Goal: Navigation & Orientation: Find specific page/section

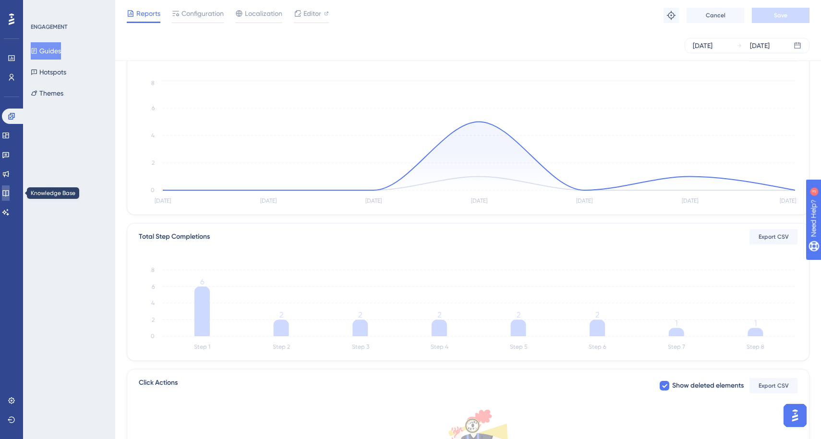
click at [10, 188] on link at bounding box center [6, 192] width 8 height 15
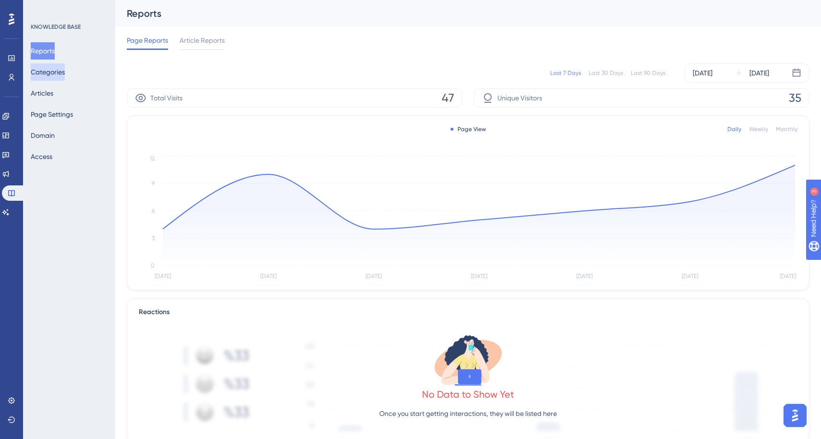
click at [57, 72] on button "Categories" at bounding box center [48, 71] width 34 height 17
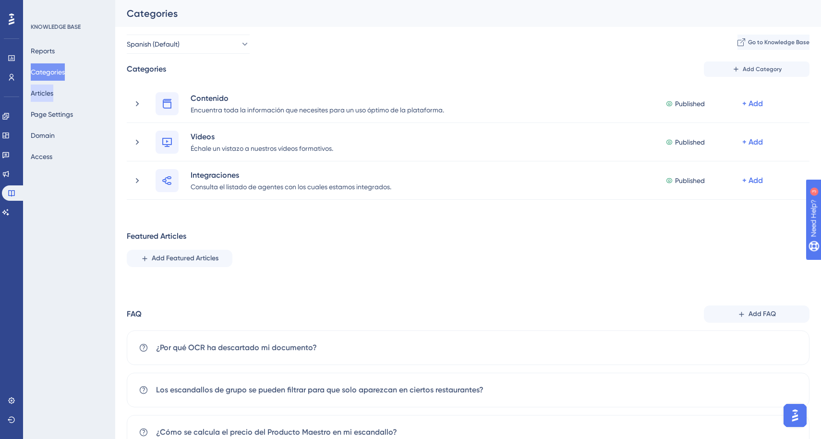
click at [53, 97] on button "Articles" at bounding box center [42, 93] width 23 height 17
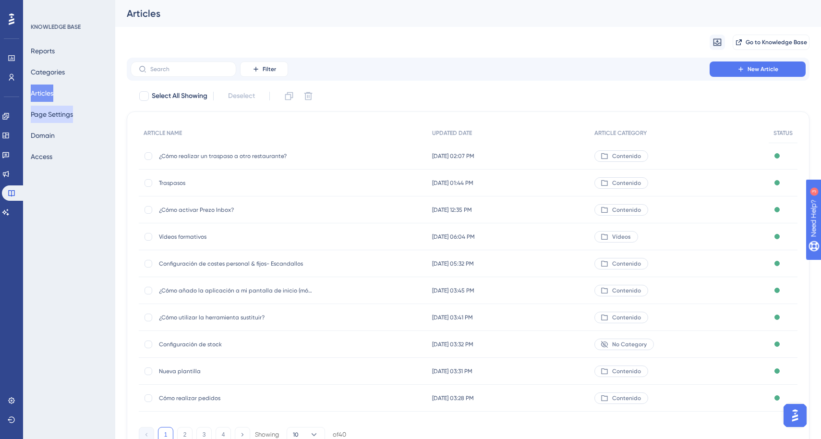
click at [54, 117] on button "Page Settings" at bounding box center [52, 114] width 42 height 17
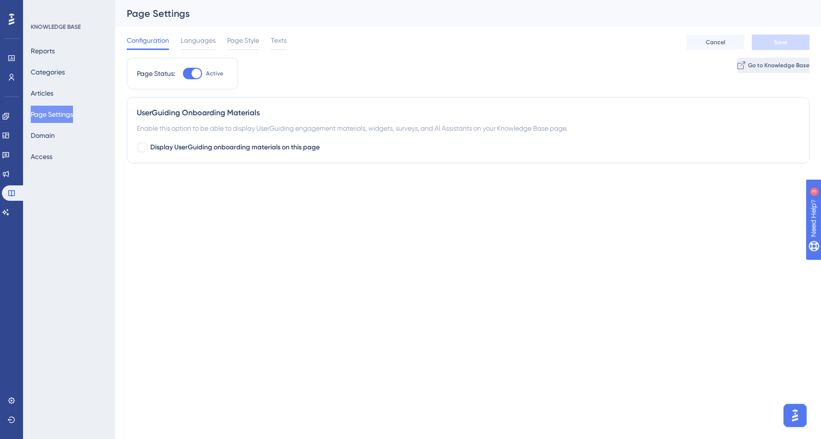
click at [738, 68] on icon at bounding box center [742, 65] width 8 height 8
